Goal: Task Accomplishment & Management: Manage account settings

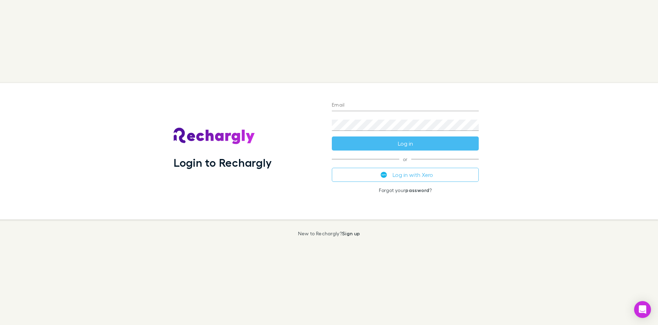
click at [404, 176] on button "Log in with Xero" at bounding box center [405, 175] width 147 height 14
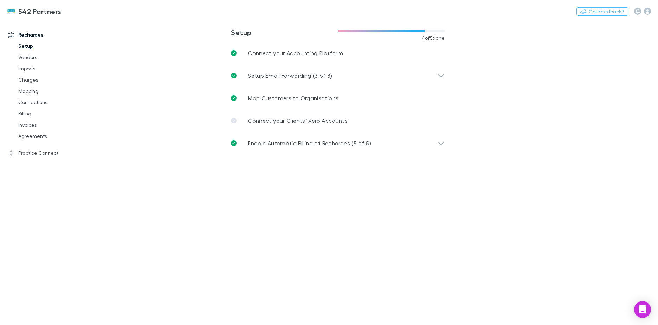
click at [36, 136] on link "Agreements" at bounding box center [53, 135] width 84 height 11
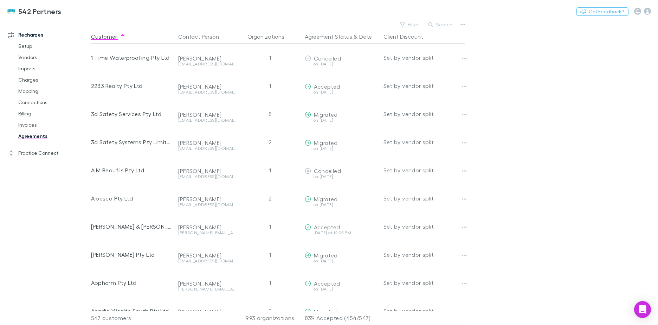
click at [365, 34] on button "Date" at bounding box center [365, 37] width 13 height 14
click at [350, 34] on button "Agreement Status" at bounding box center [328, 37] width 47 height 14
click at [414, 23] on button "Filter" at bounding box center [410, 24] width 27 height 8
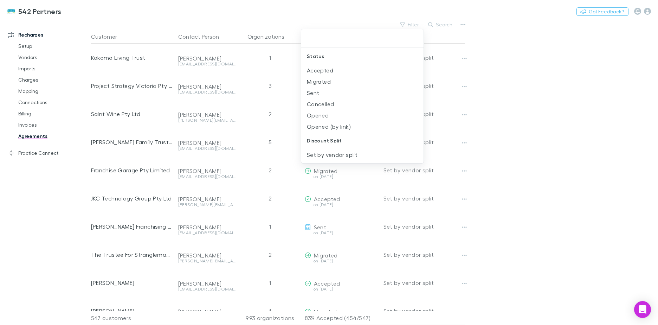
click at [328, 119] on li "Opened" at bounding box center [362, 115] width 122 height 11
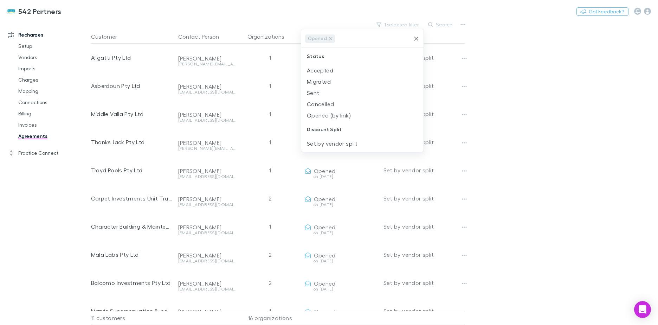
click at [325, 117] on li "Opened (by link)" at bounding box center [362, 115] width 122 height 11
click at [320, 95] on li "Sent" at bounding box center [362, 92] width 122 height 11
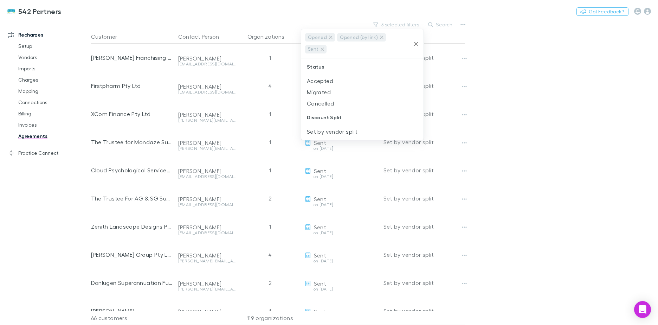
click at [507, 66] on div at bounding box center [329, 162] width 658 height 325
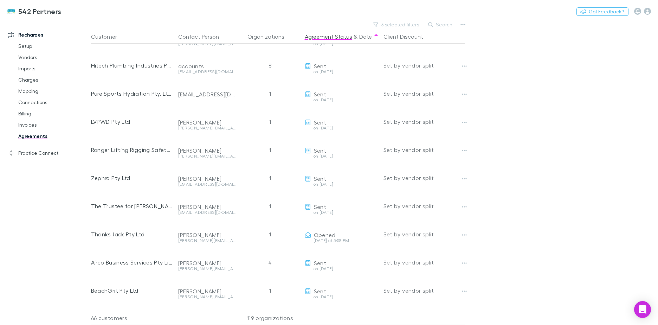
scroll to position [646, 0]
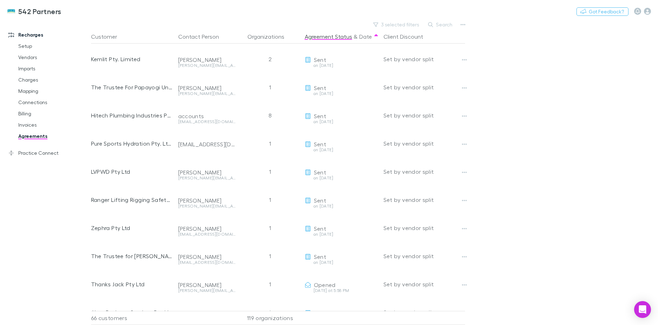
click at [0, 0] on button "Copy link" at bounding box center [0, 0] width 0 height 0
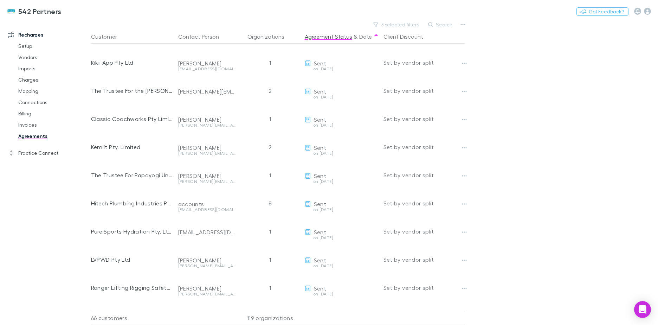
scroll to position [540, 0]
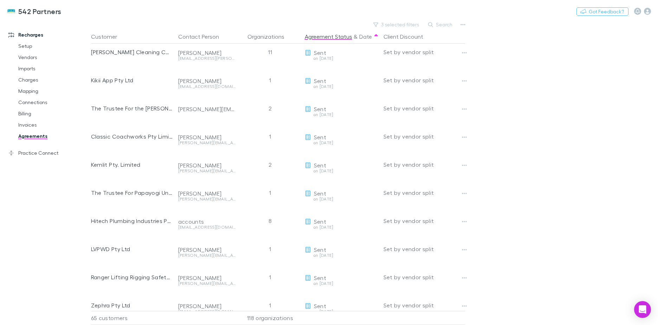
click at [393, 25] on button "3 selected filters" at bounding box center [396, 24] width 53 height 8
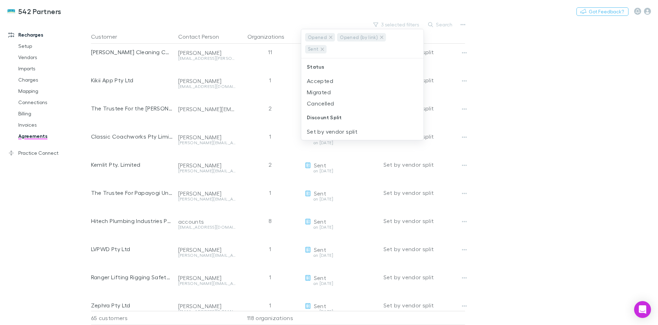
click at [609, 85] on div at bounding box center [329, 162] width 658 height 325
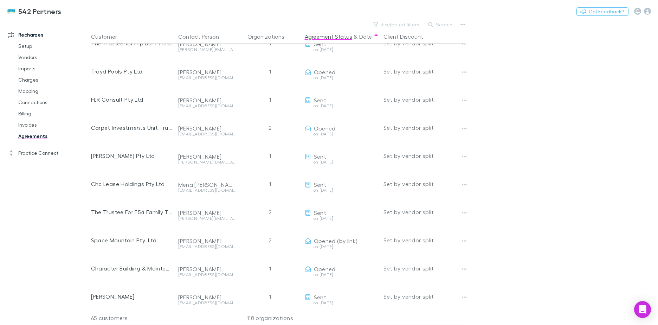
scroll to position [1173, 0]
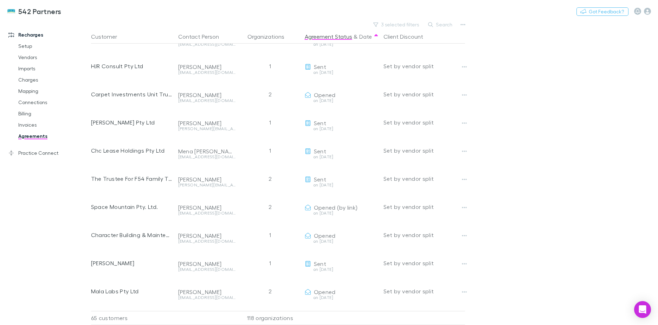
click at [464, 208] on icon "button" at bounding box center [464, 208] width 5 height 6
click at [426, 225] on p "Send again" at bounding box center [420, 221] width 85 height 8
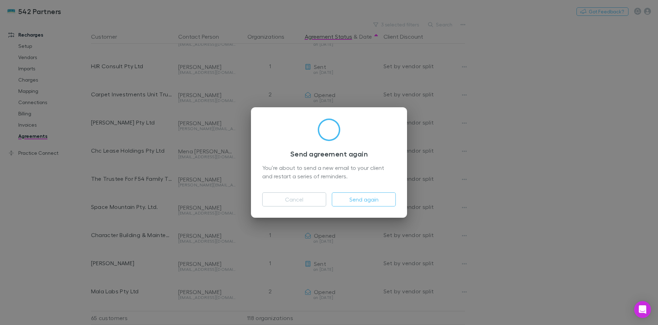
click at [386, 203] on button "Send again" at bounding box center [364, 199] width 64 height 14
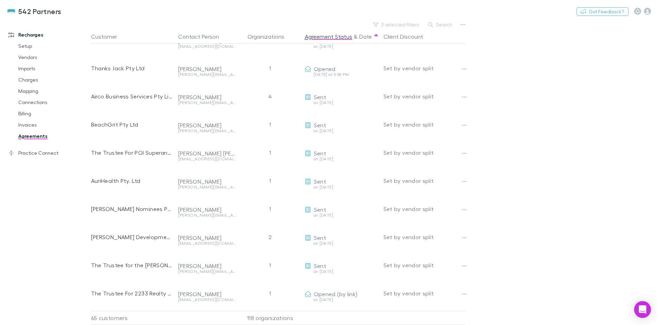
scroll to position [828, 0]
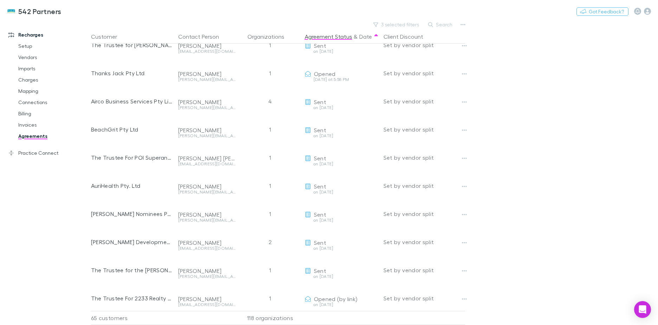
click at [315, 130] on span "Sent" at bounding box center [320, 130] width 12 height 7
click at [410, 129] on div "Set by vendor split" at bounding box center [425, 129] width 82 height 28
click at [474, 128] on div at bounding box center [471, 129] width 23 height 28
click at [467, 128] on button "button" at bounding box center [465, 130] width 10 height 10
click at [563, 181] on div at bounding box center [329, 162] width 658 height 325
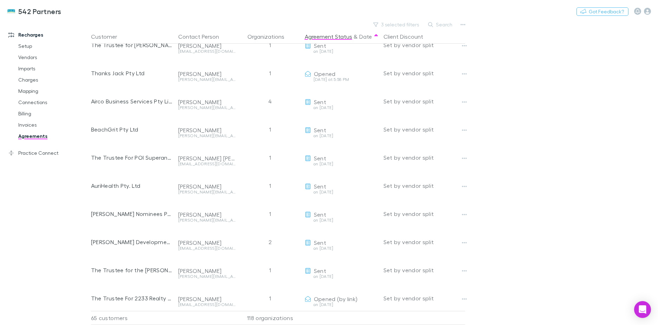
click at [0, 0] on button "Copy link" at bounding box center [0, 0] width 0 height 0
click at [332, 186] on div "Sent" at bounding box center [341, 186] width 73 height 7
click at [467, 185] on icon "button" at bounding box center [464, 187] width 5 height 6
click at [327, 188] on div at bounding box center [329, 162] width 658 height 325
click at [0, 0] on button "Copy link" at bounding box center [0, 0] width 0 height 0
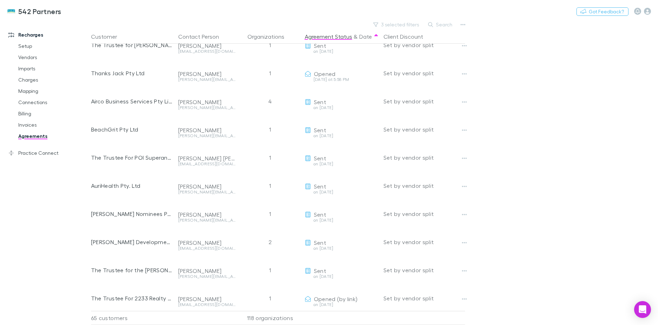
click at [463, 186] on icon "button" at bounding box center [464, 187] width 5 height 6
click at [417, 203] on p "Send again" at bounding box center [420, 200] width 85 height 8
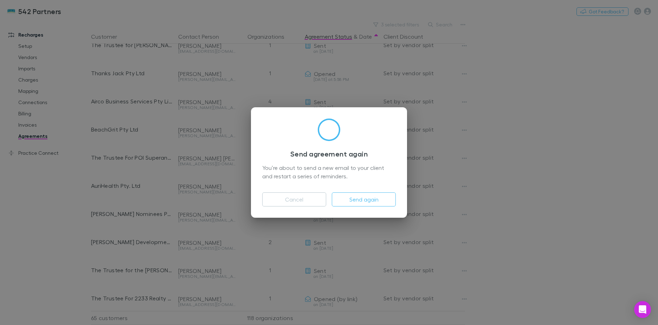
click at [370, 199] on button "Send again" at bounding box center [364, 199] width 64 height 14
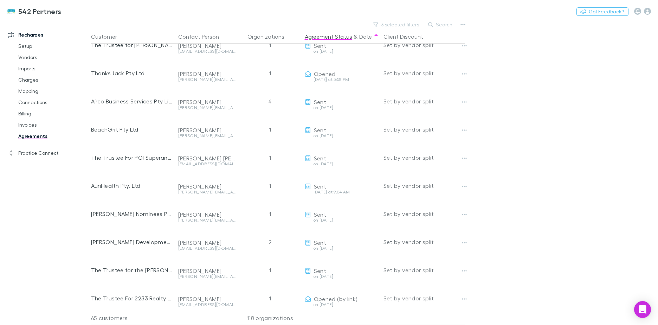
click at [0, 0] on button "Copy link" at bounding box center [0, 0] width 0 height 0
click at [464, 132] on icon "button" at bounding box center [464, 130] width 5 height 6
click at [599, 130] on div at bounding box center [329, 162] width 658 height 325
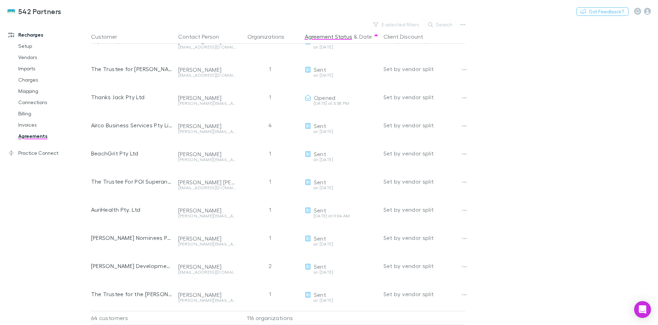
scroll to position [765, 0]
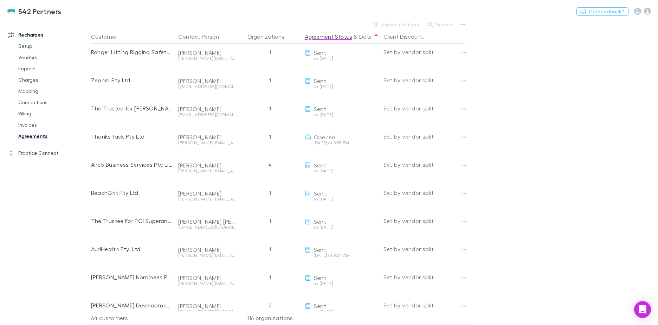
click at [46, 151] on link "Practice Connect" at bounding box center [48, 152] width 94 height 11
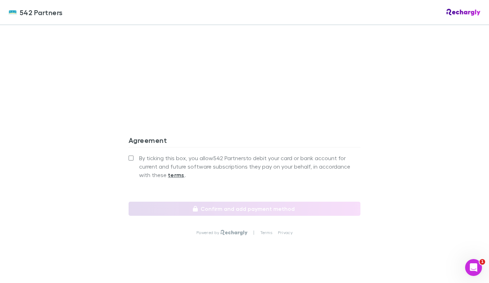
scroll to position [612, 0]
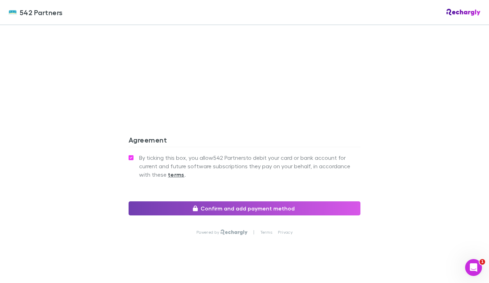
click at [207, 201] on button "Confirm and add payment method" at bounding box center [245, 208] width 232 height 14
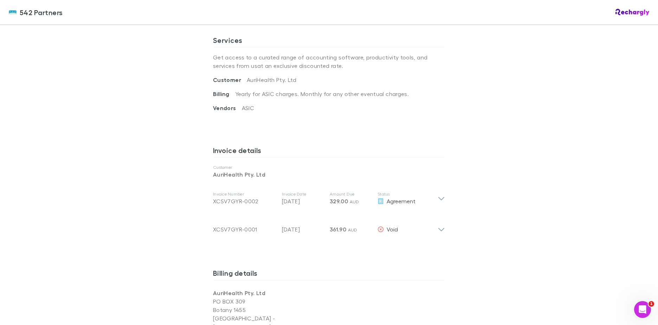
scroll to position [211, 0]
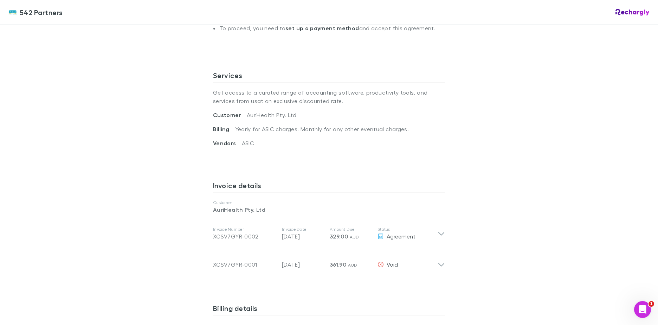
drag, startPoint x: 256, startPoint y: 237, endPoint x: 208, endPoint y: 236, distance: 47.5
click at [208, 236] on div "Invoice Number XCSV7GYR-0002 Invoice Date 17 Sep 2025 Amount Due 329.00 AUD Sta…" at bounding box center [328, 233] width 243 height 28
click at [121, 224] on div "542 Partners 542 Partners Software subscriptions agreement 542 Partners has par…" at bounding box center [329, 162] width 658 height 325
drag, startPoint x: 253, startPoint y: 238, endPoint x: 200, endPoint y: 231, distance: 53.6
click at [190, 236] on div "542 Partners 542 Partners Software subscriptions agreement 542 Partners has par…" at bounding box center [329, 162] width 658 height 325
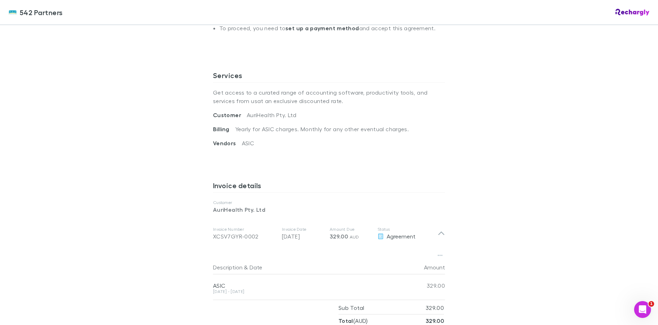
drag, startPoint x: 211, startPoint y: 235, endPoint x: 267, endPoint y: 240, distance: 56.5
click at [267, 240] on div "XCSV7GYR-0002" at bounding box center [244, 236] width 63 height 8
drag, startPoint x: 254, startPoint y: 233, endPoint x: 207, endPoint y: 229, distance: 47.0
click at [207, 229] on div "Invoice Number XCSV7GYR-0002 Invoice Date 17 Sep 2025 Amount Due 329.00 AUD Sta…" at bounding box center [328, 233] width 243 height 28
drag, startPoint x: 212, startPoint y: 237, endPoint x: 178, endPoint y: 231, distance: 34.6
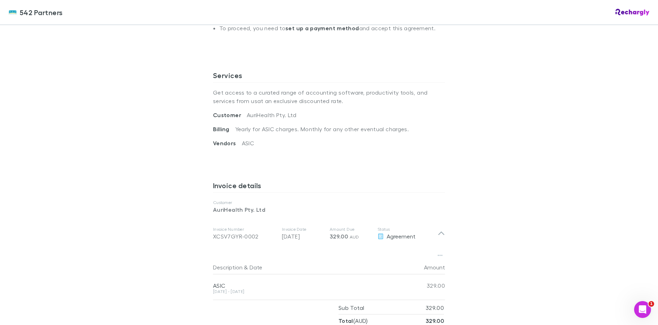
click at [198, 234] on div "542 Partners 542 Partners Software subscriptions agreement 542 Partners has par…" at bounding box center [329, 162] width 658 height 325
drag, startPoint x: 174, startPoint y: 232, endPoint x: 257, endPoint y: 238, distance: 83.6
click at [256, 238] on div "542 Partners 542 Partners Software subscriptions agreement 542 Partners has par…" at bounding box center [329, 162] width 658 height 325
drag, startPoint x: 257, startPoint y: 238, endPoint x: 220, endPoint y: 238, distance: 37.6
click at [192, 240] on div "542 Partners 542 Partners Software subscriptions agreement 542 Partners has par…" at bounding box center [329, 162] width 658 height 325
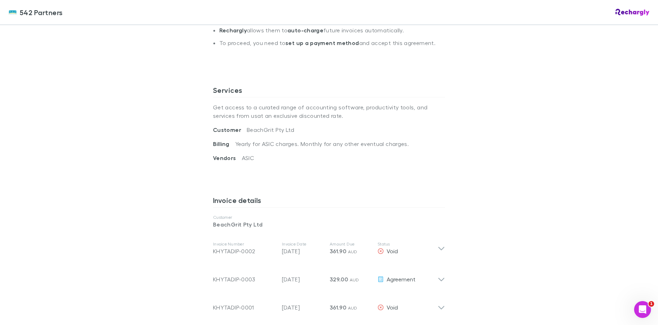
scroll to position [246, 0]
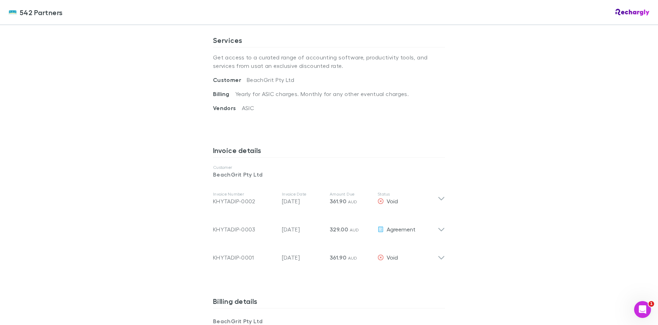
click at [439, 255] on icon at bounding box center [441, 255] width 7 height 14
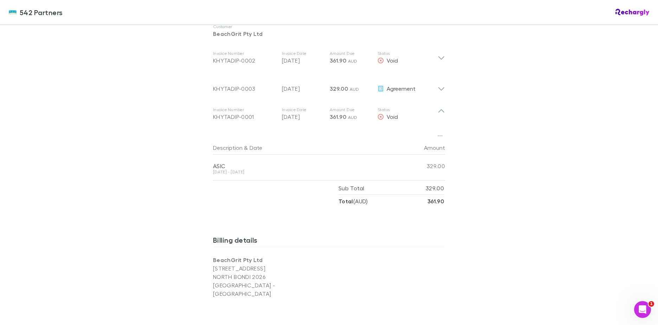
click at [438, 135] on icon "button" at bounding box center [440, 136] width 5 height 6
click at [486, 128] on div at bounding box center [329, 162] width 658 height 325
click at [439, 112] on icon at bounding box center [442, 111] width 6 height 4
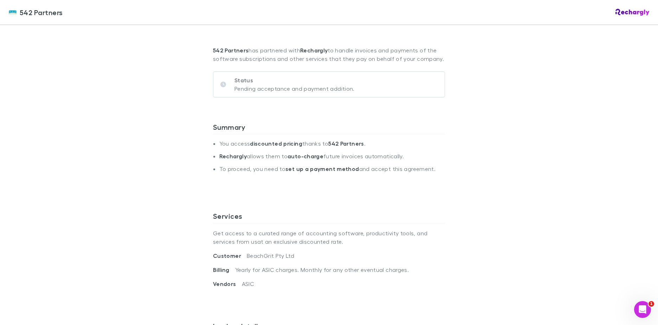
scroll to position [0, 0]
